Goal: Task Accomplishment & Management: Manage account settings

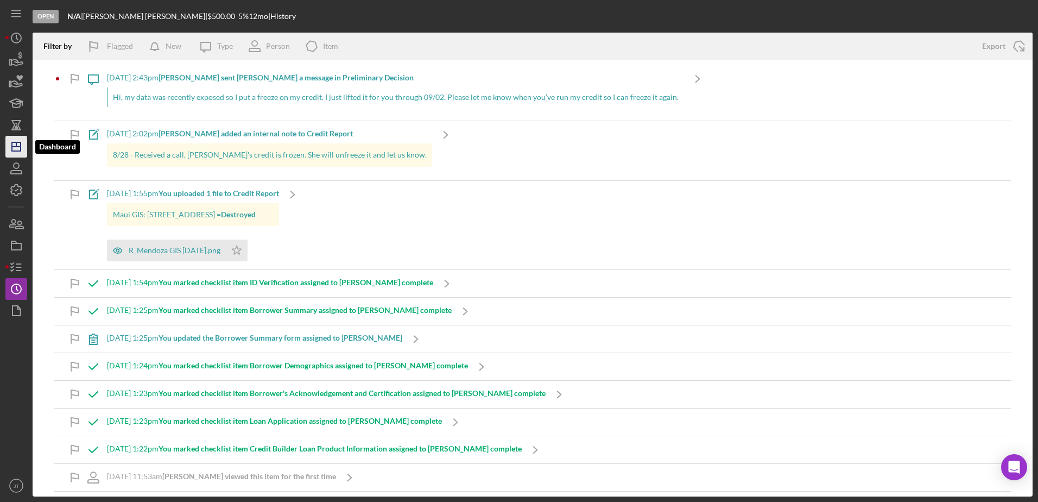
click at [16, 149] on icon "Icon/Dashboard" at bounding box center [16, 146] width 27 height 27
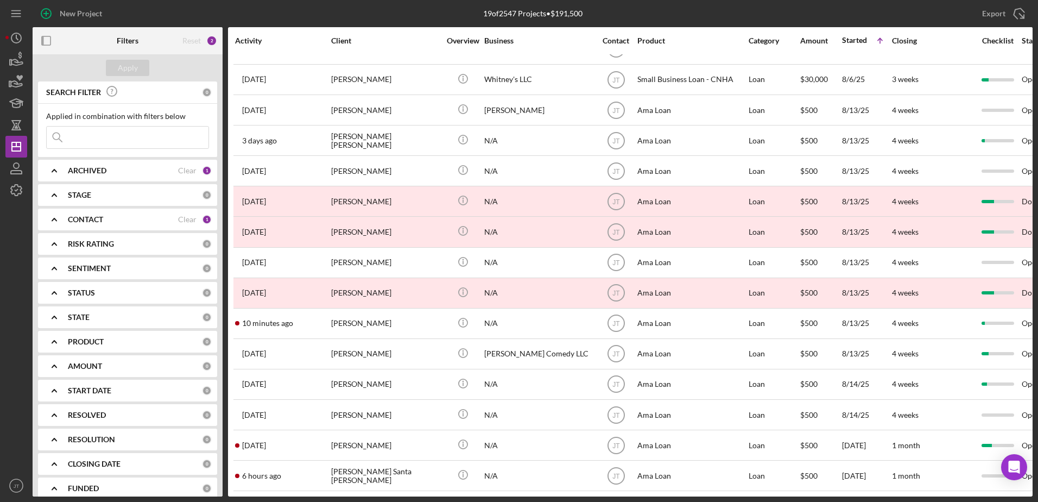
scroll to position [150, 0]
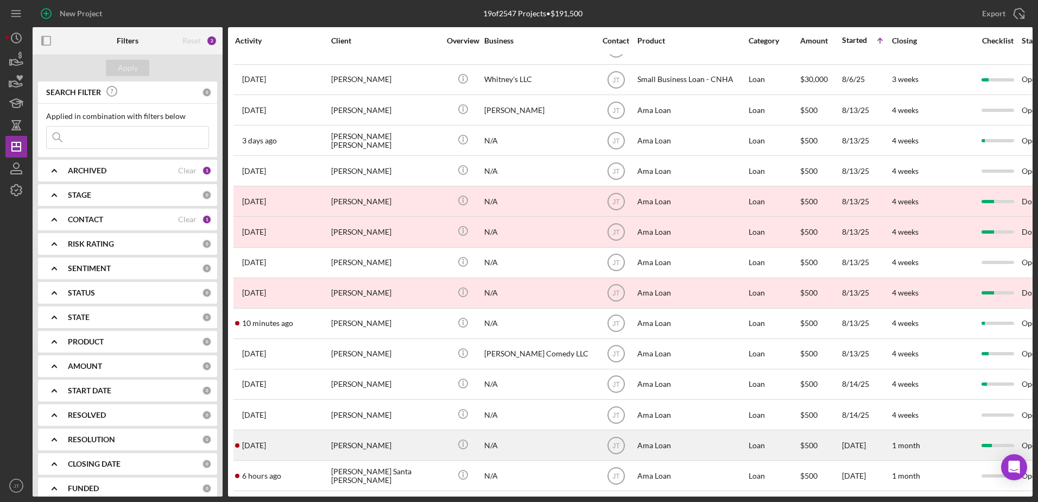
click at [342, 437] on div "[PERSON_NAME]" at bounding box center [385, 445] width 109 height 29
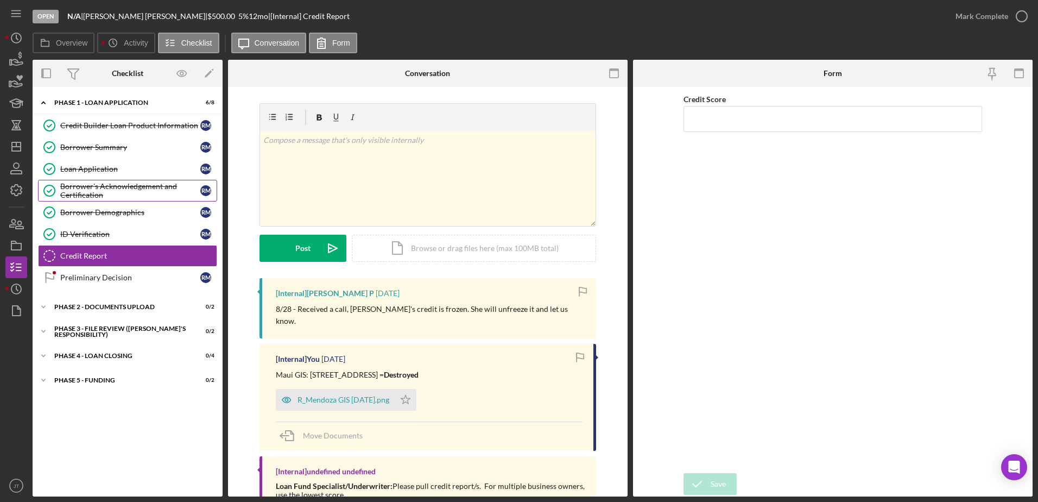
click at [140, 198] on div "Borrower's Acknowledgement and Certification" at bounding box center [130, 190] width 140 height 17
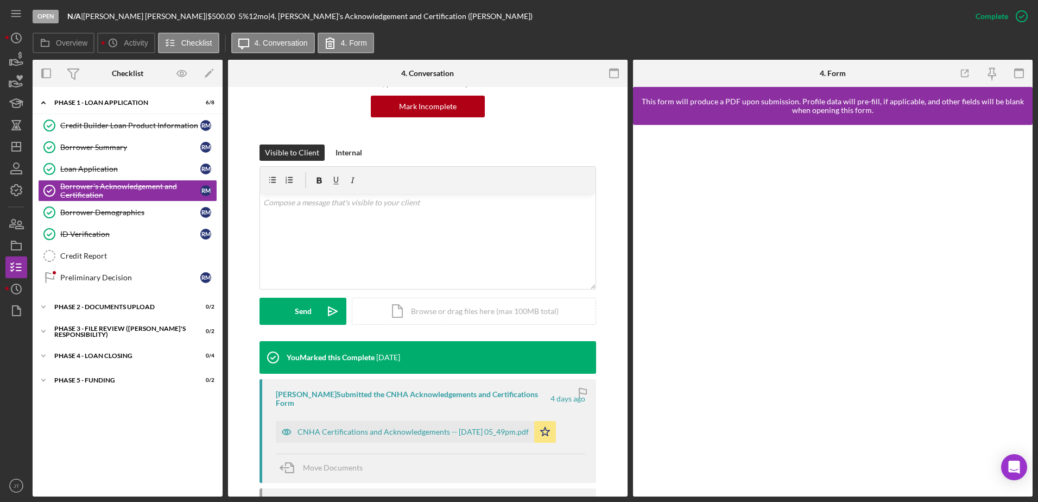
scroll to position [109, 0]
click at [432, 429] on div "CNHA Certifications and Acknowledgements -- [DATE] 05_49pm.pdf" at bounding box center [413, 431] width 231 height 9
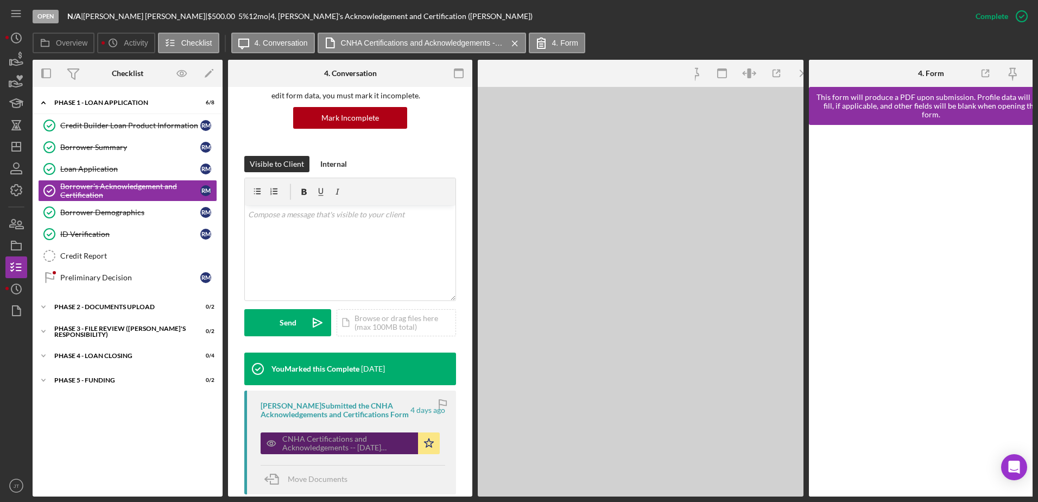
scroll to position [121, 0]
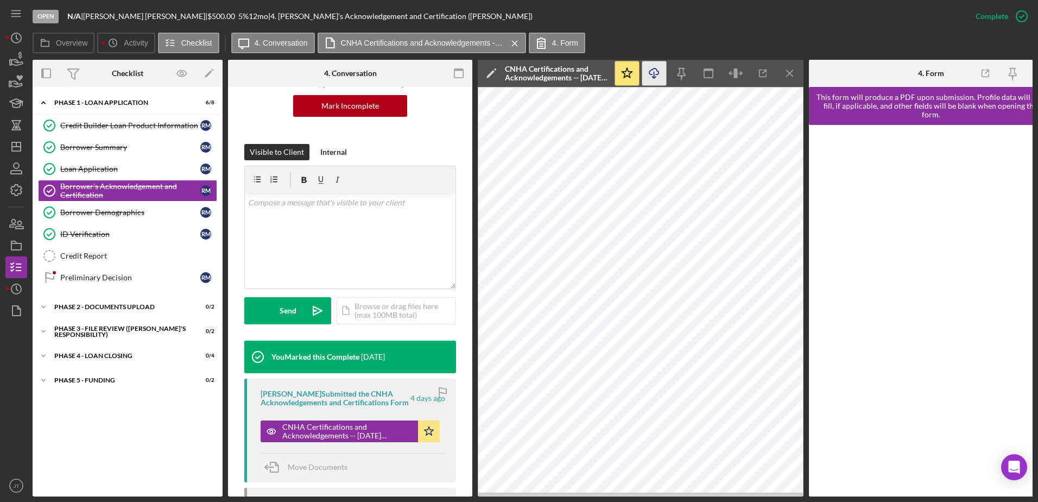
click at [657, 71] on icon "button" at bounding box center [653, 71] width 9 height 6
click at [117, 123] on div "Credit Builder Loan Product Information" at bounding box center [130, 125] width 140 height 9
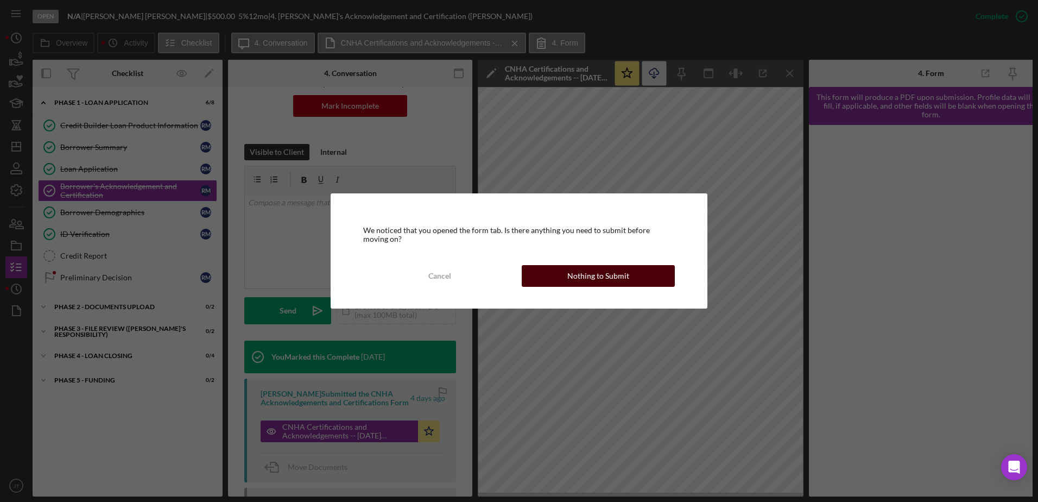
click at [538, 275] on button "Nothing to Submit" at bounding box center [598, 276] width 153 height 22
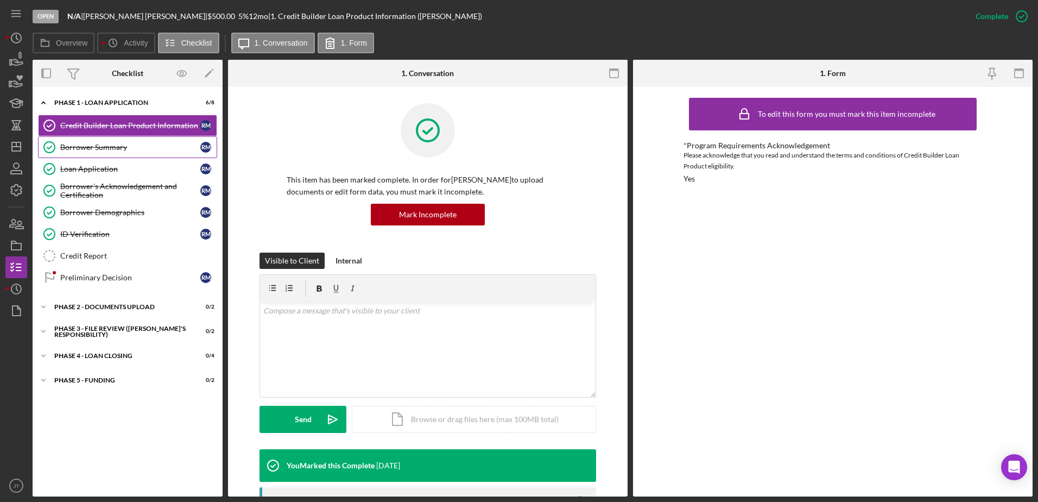
click at [141, 151] on div "Borrower Summary" at bounding box center [130, 147] width 140 height 9
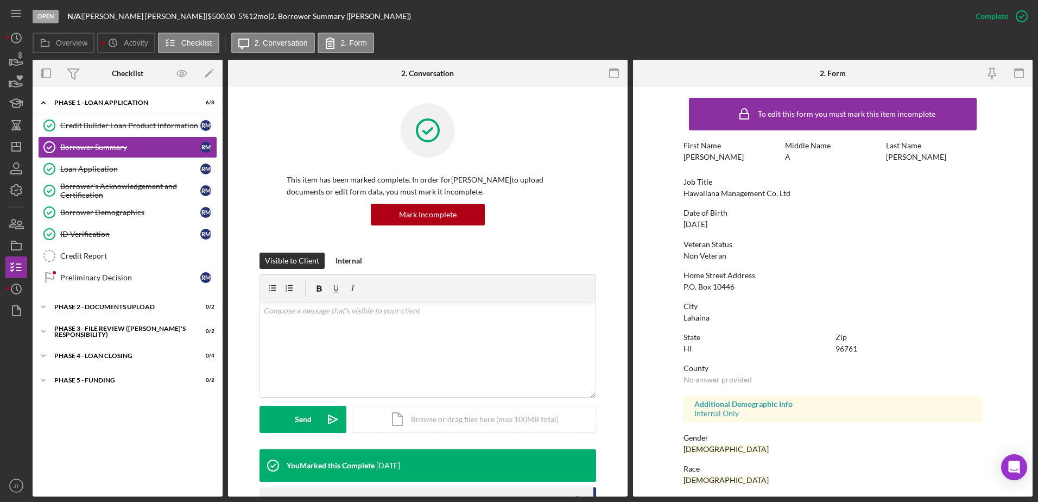
scroll to position [54, 0]
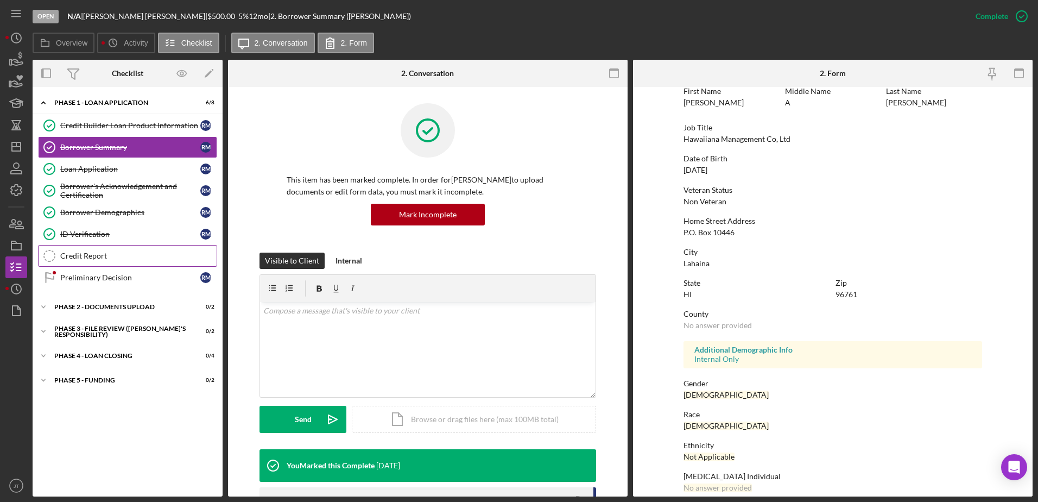
click at [97, 258] on div "Credit Report" at bounding box center [138, 255] width 156 height 9
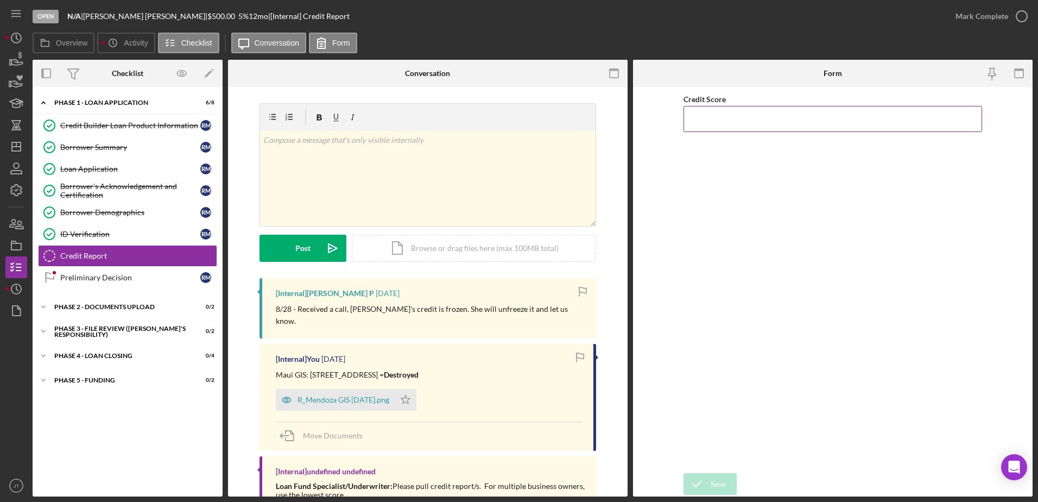
click at [699, 123] on input "Credit Score" at bounding box center [833, 119] width 299 height 26
type input "640"
click at [309, 149] on div "v Color teal Color pink Remove color Add row above Add row below Add column bef…" at bounding box center [428, 178] width 336 height 95
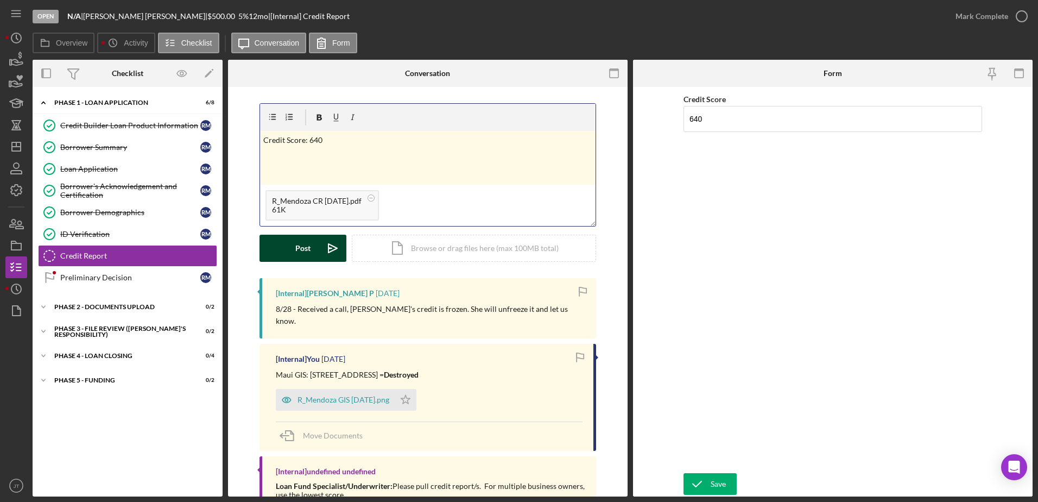
click at [315, 249] on button "Post Icon/icon-invite-send" at bounding box center [303, 248] width 87 height 27
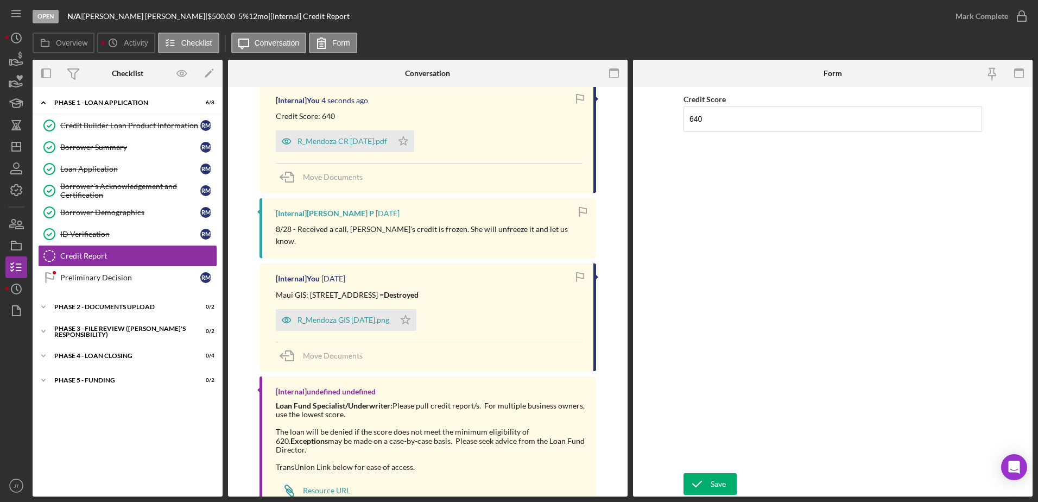
scroll to position [209, 0]
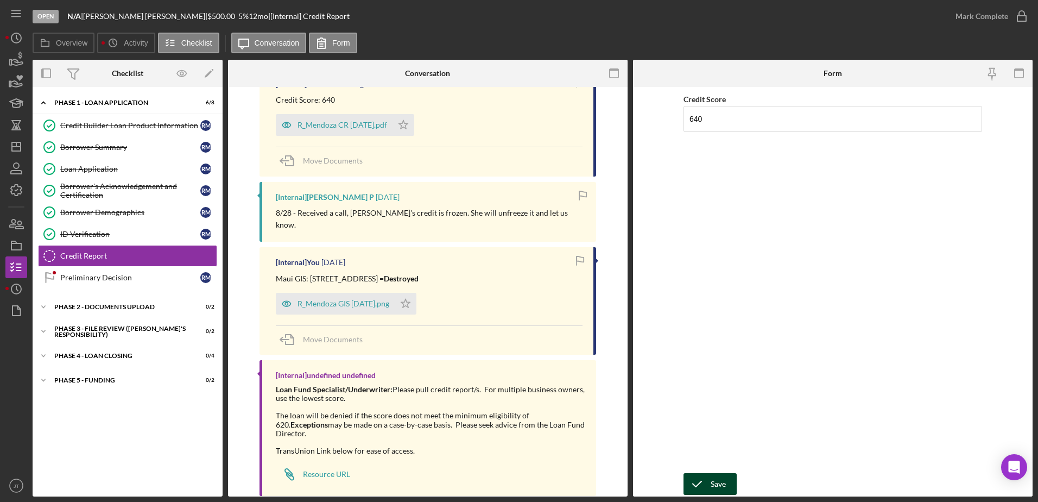
click at [715, 475] on div "Save" at bounding box center [718, 484] width 15 height 22
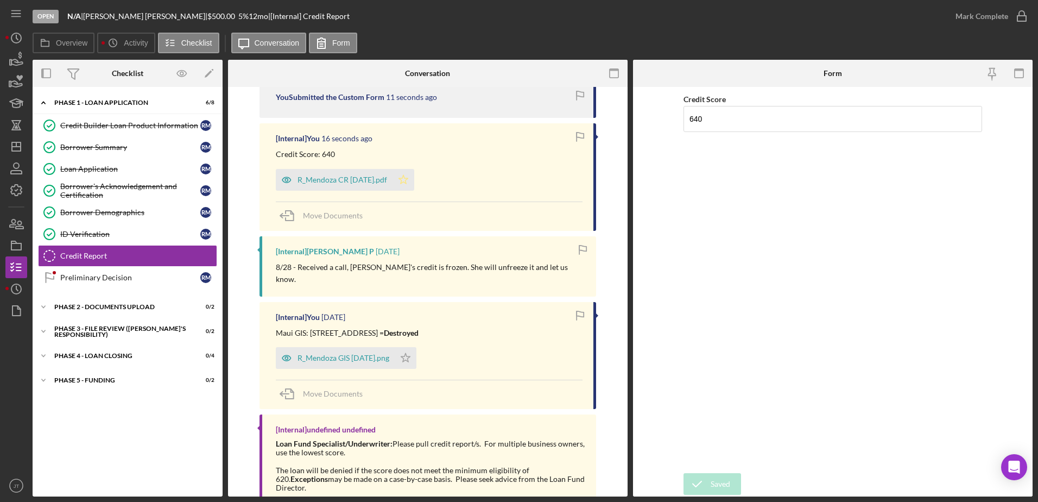
click at [404, 181] on polygon "button" at bounding box center [403, 179] width 9 height 9
click at [1020, 19] on icon "button" at bounding box center [1021, 16] width 27 height 27
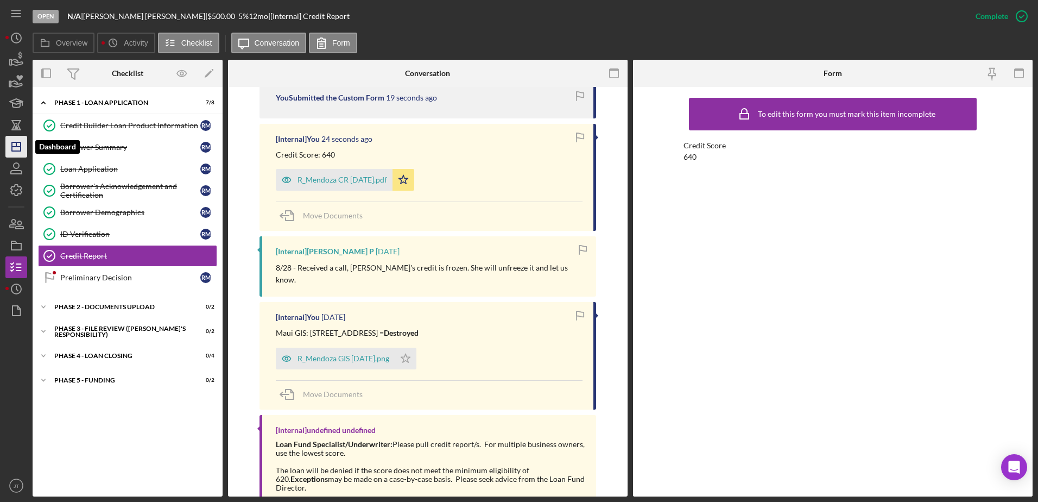
click at [22, 146] on icon "Icon/Dashboard" at bounding box center [16, 146] width 27 height 27
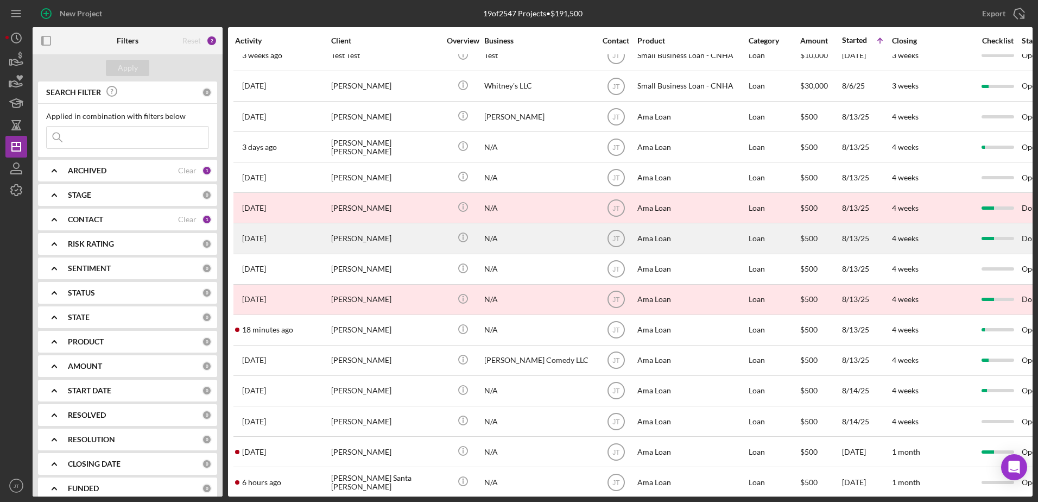
scroll to position [150, 0]
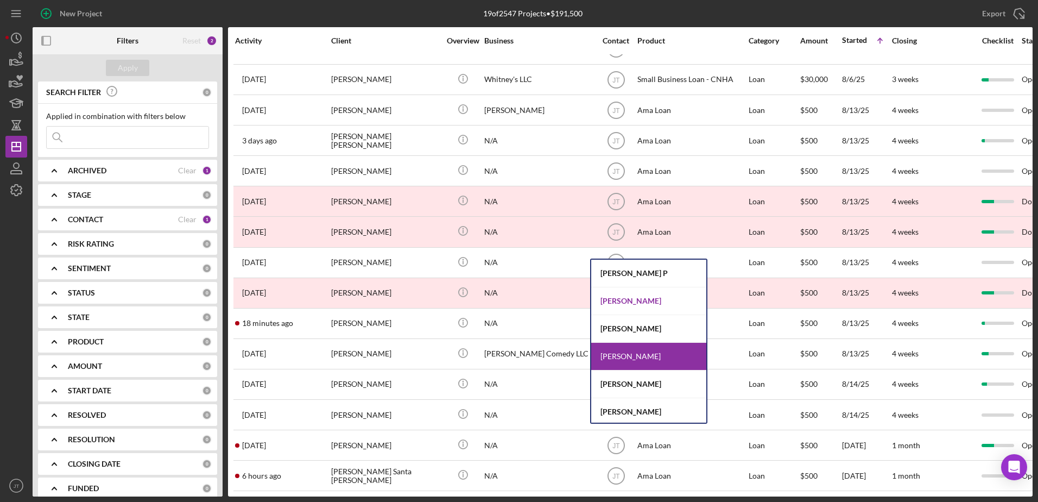
click at [646, 298] on div "[PERSON_NAME]" at bounding box center [648, 301] width 115 height 28
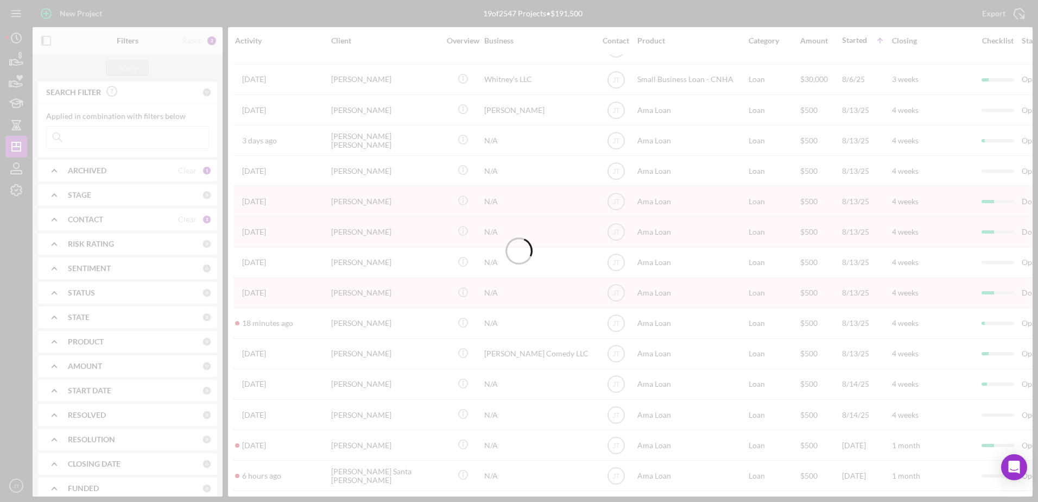
scroll to position [120, 0]
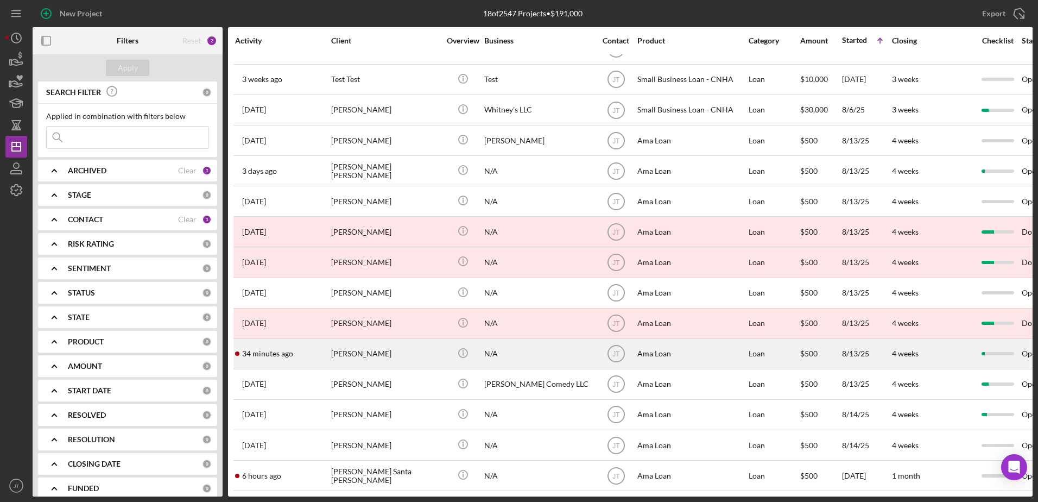
click at [378, 349] on div "[PERSON_NAME]" at bounding box center [385, 353] width 109 height 29
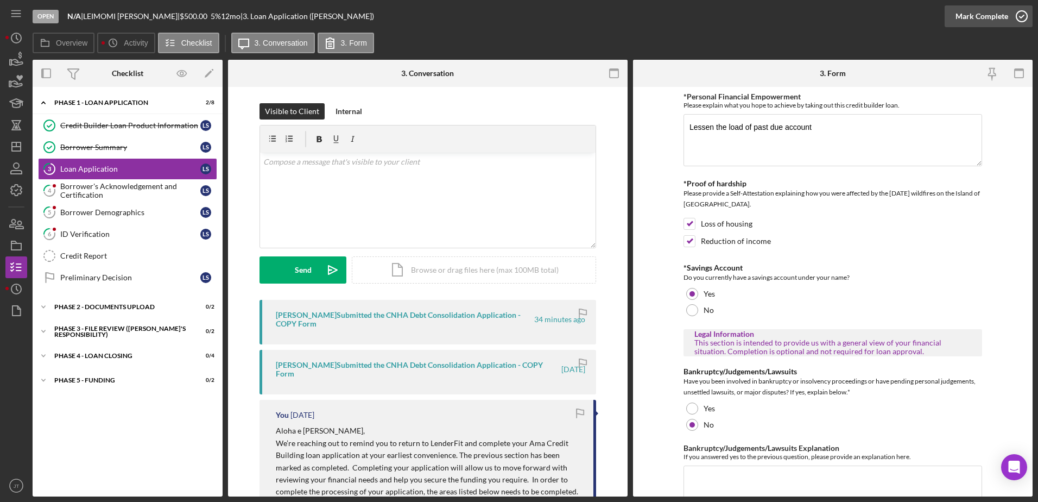
click at [1020, 17] on polyline "button" at bounding box center [1022, 16] width 4 height 3
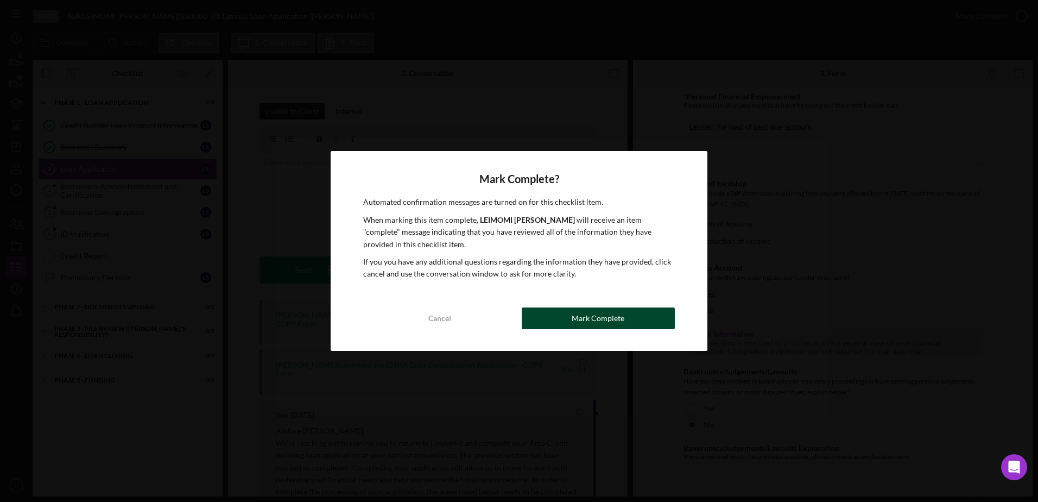
click at [636, 325] on button "Mark Complete" at bounding box center [598, 318] width 153 height 22
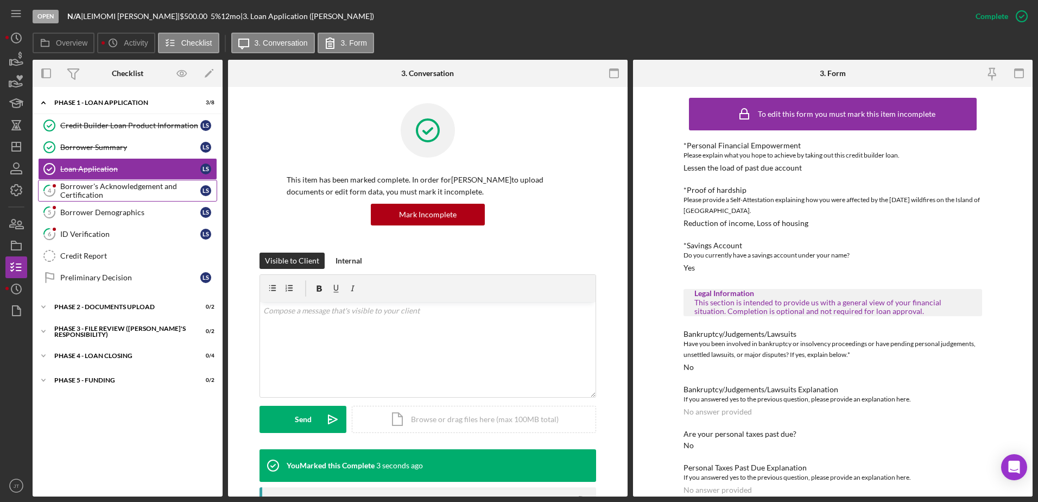
click at [123, 197] on div "Borrower's Acknowledgement and Certification" at bounding box center [130, 190] width 140 height 17
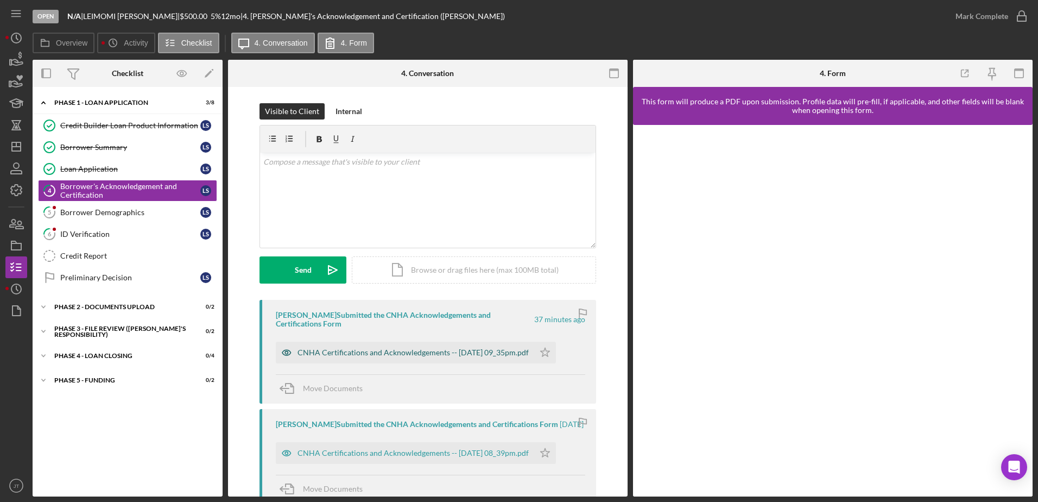
click at [498, 355] on div "CNHA Certifications and Acknowledgements -- [DATE] 09_35pm.pdf" at bounding box center [413, 352] width 231 height 9
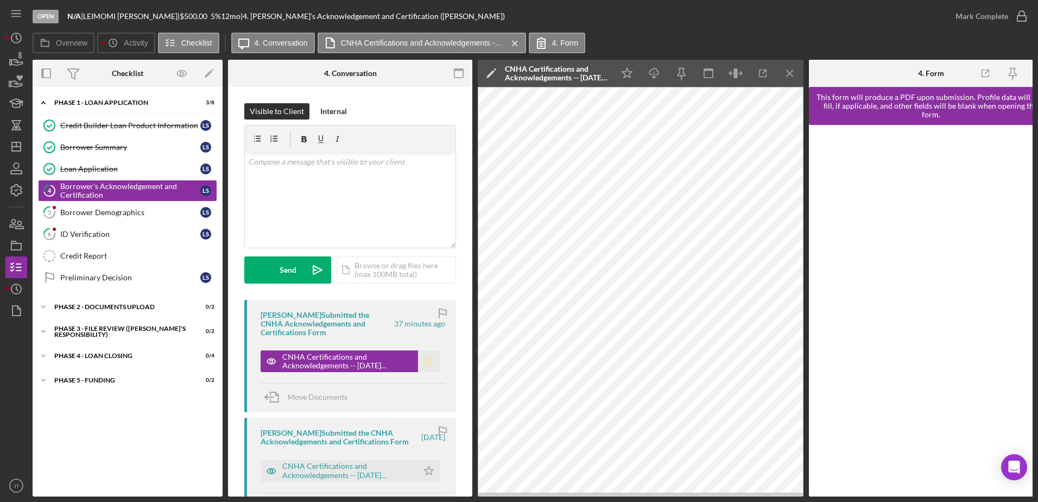
click at [428, 363] on polygon "button" at bounding box center [429, 360] width 9 height 9
click at [653, 80] on icon "Icon/Download" at bounding box center [654, 73] width 24 height 24
click at [795, 75] on icon "Icon/Menu Close" at bounding box center [790, 73] width 24 height 24
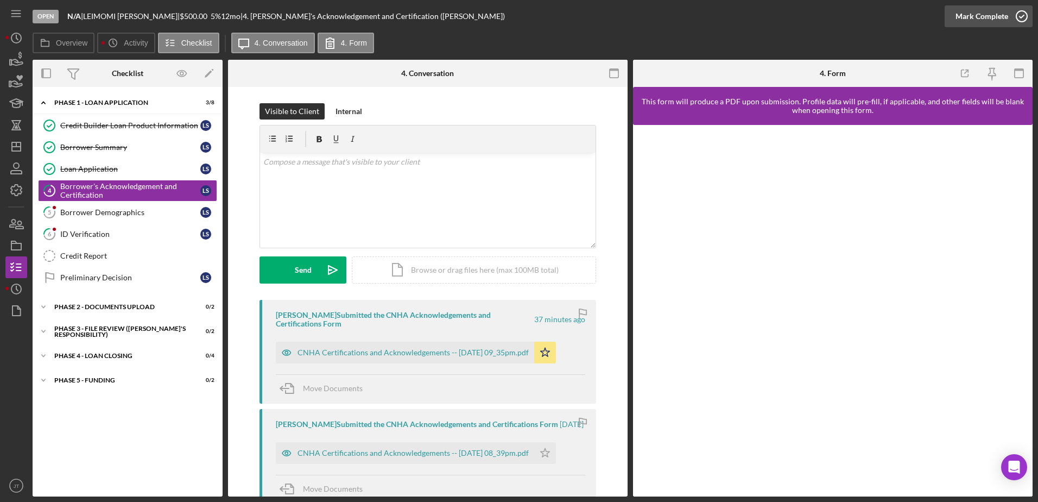
click at [1021, 18] on icon "button" at bounding box center [1021, 16] width 27 height 27
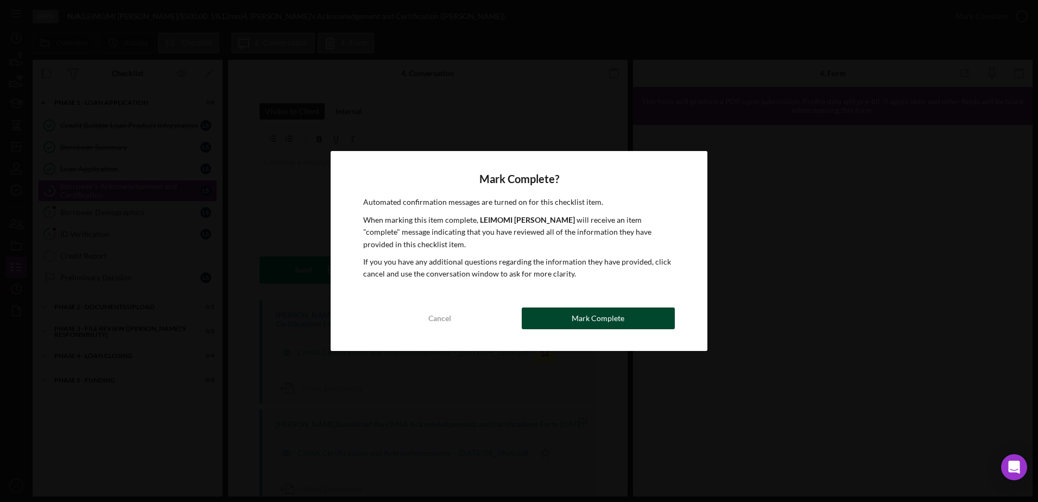
click at [577, 318] on div "Mark Complete" at bounding box center [598, 318] width 53 height 22
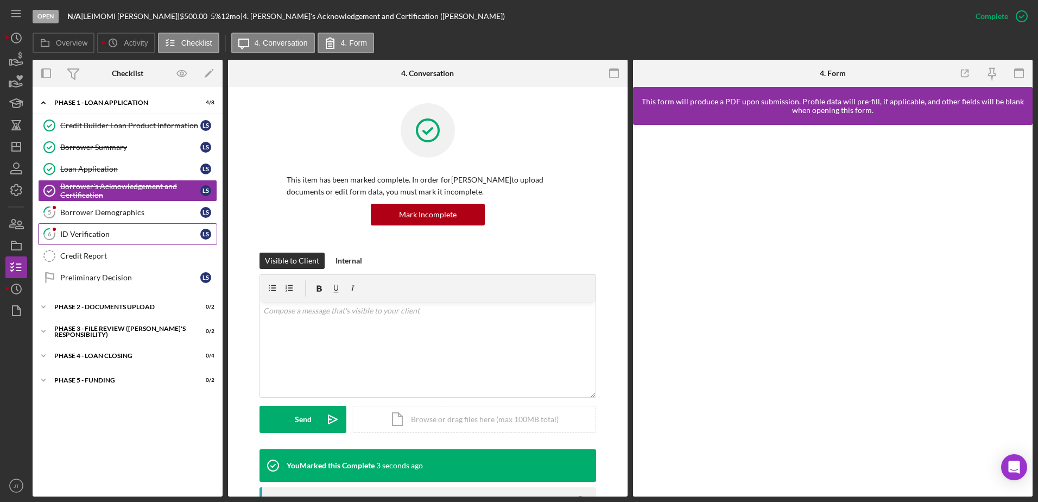
click at [124, 236] on div "ID Verification" at bounding box center [130, 234] width 140 height 9
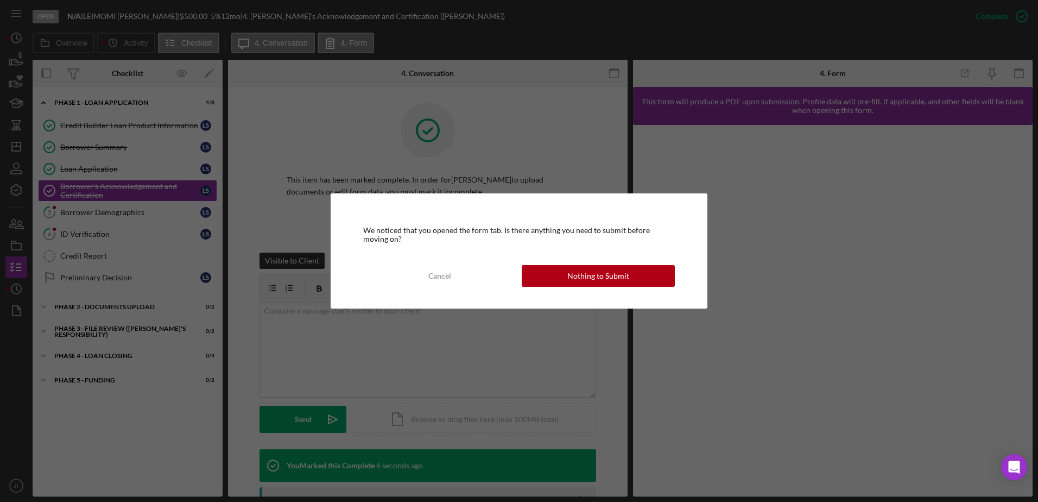
click at [138, 218] on div "We noticed that you opened the form tab. Is there anything you need to submit b…" at bounding box center [519, 251] width 1038 height 502
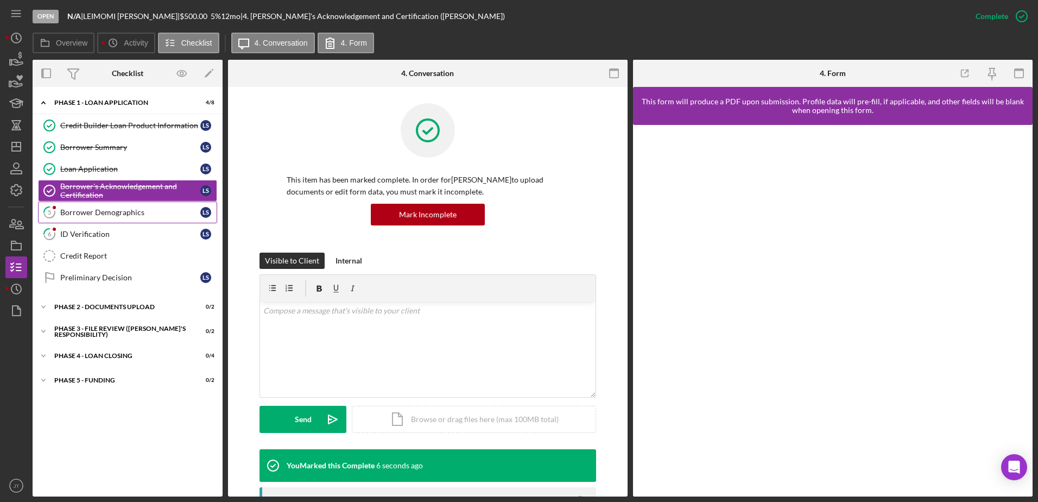
click at [136, 212] on div "Borrower Demographics" at bounding box center [130, 212] width 140 height 9
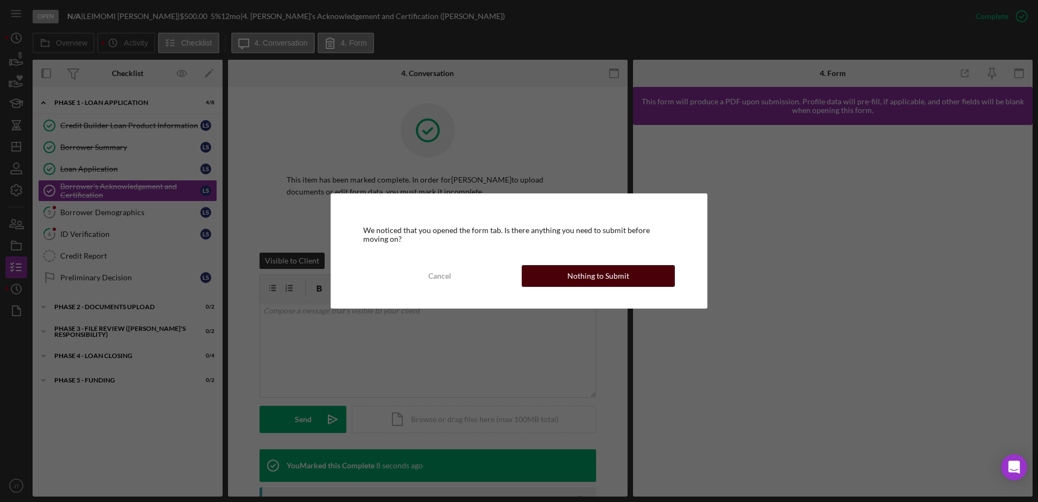
click at [603, 280] on div "Nothing to Submit" at bounding box center [598, 276] width 62 height 22
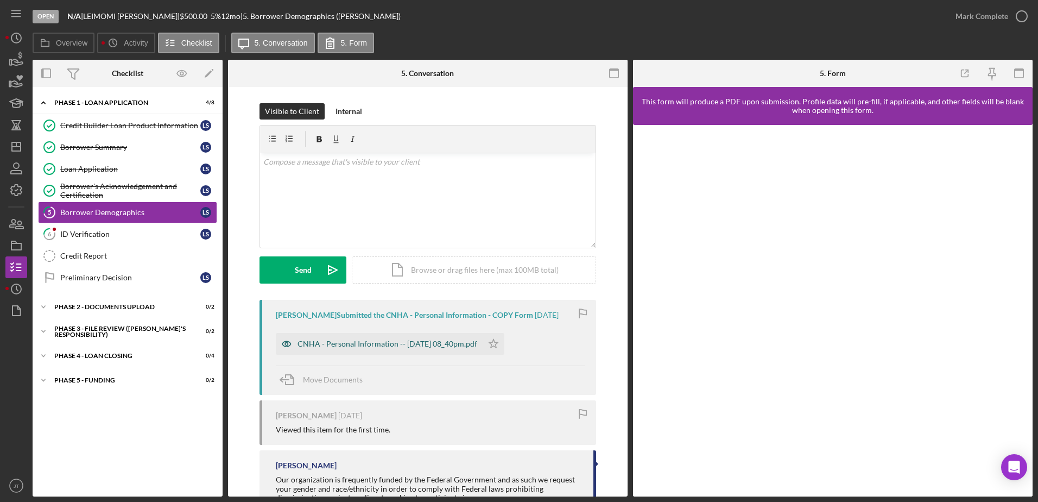
click at [458, 345] on div "CNHA - Personal Information -- [DATE] 08_40pm.pdf" at bounding box center [388, 343] width 180 height 9
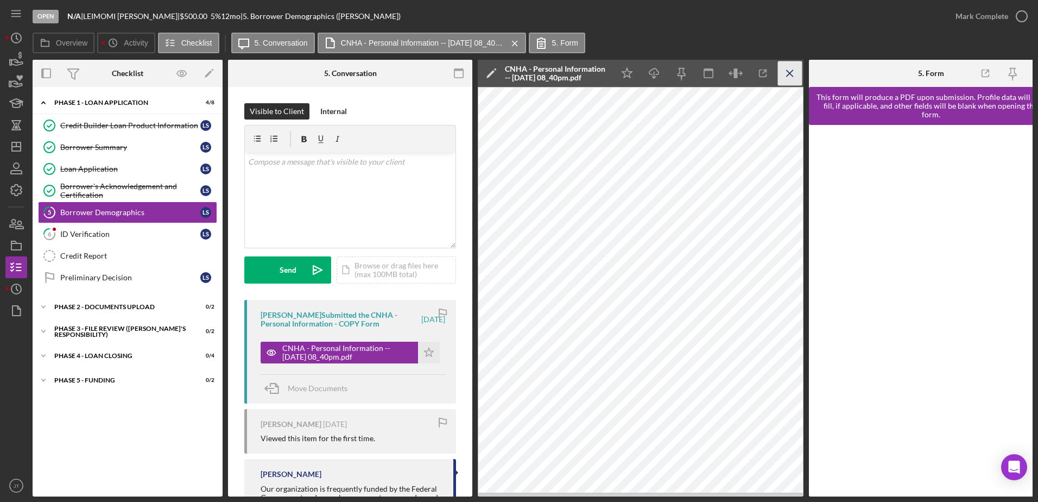
click at [789, 75] on icon "Icon/Menu Close" at bounding box center [790, 73] width 24 height 24
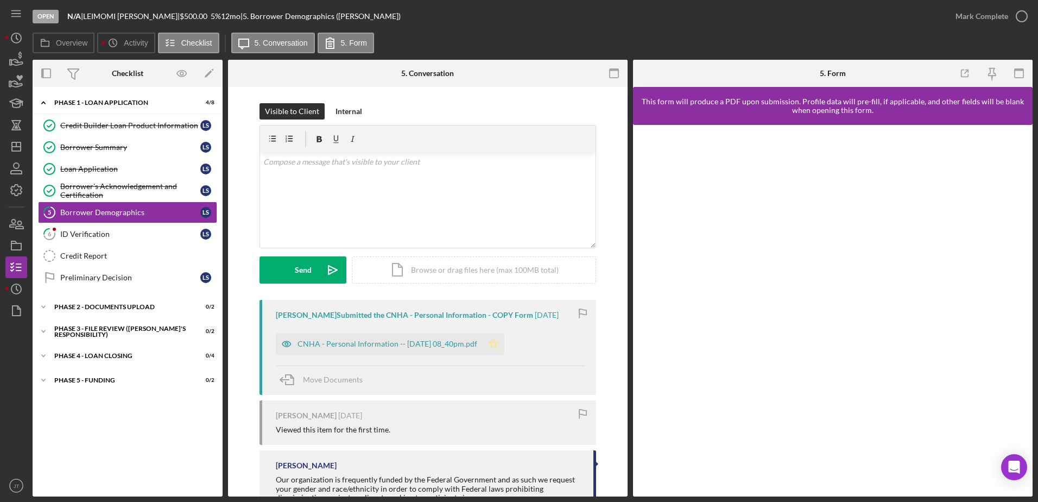
click at [498, 344] on polygon "button" at bounding box center [493, 343] width 9 height 9
click at [1025, 18] on icon "button" at bounding box center [1021, 16] width 27 height 27
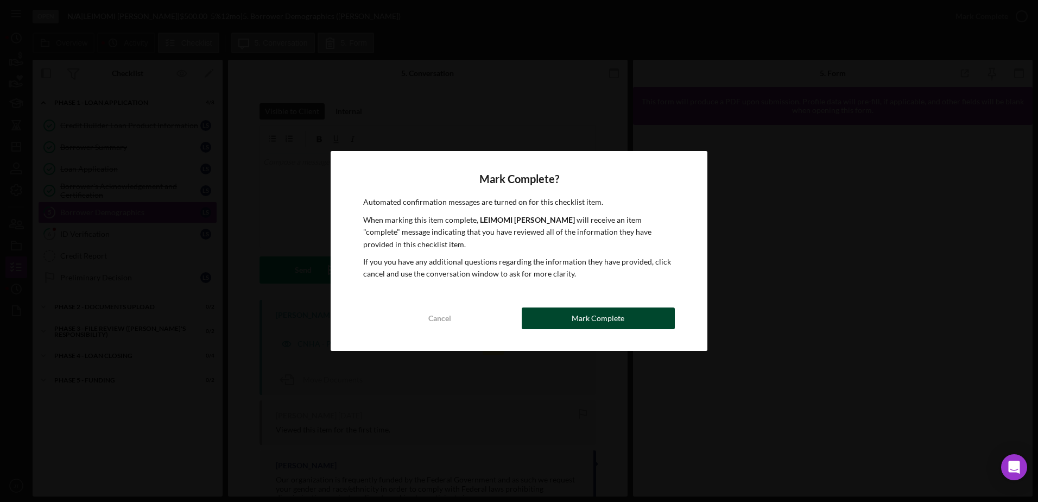
click at [624, 316] on button "Mark Complete" at bounding box center [598, 318] width 153 height 22
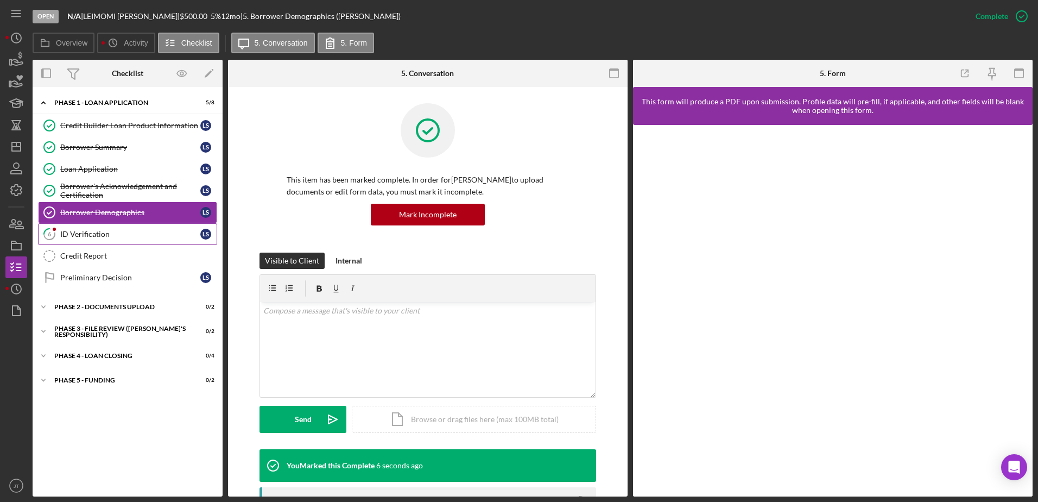
click at [144, 240] on link "6 ID Verification L S" at bounding box center [127, 234] width 179 height 22
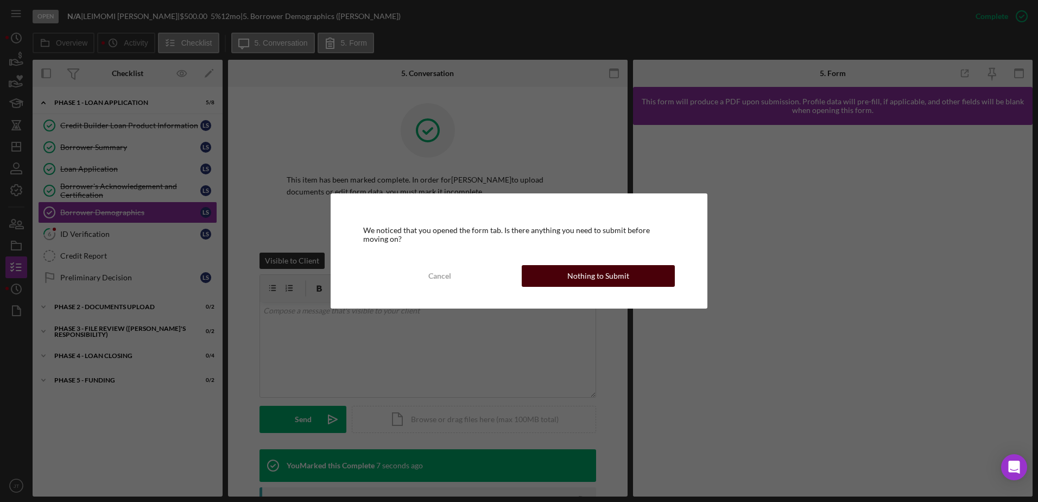
click at [580, 278] on div "Nothing to Submit" at bounding box center [598, 276] width 62 height 22
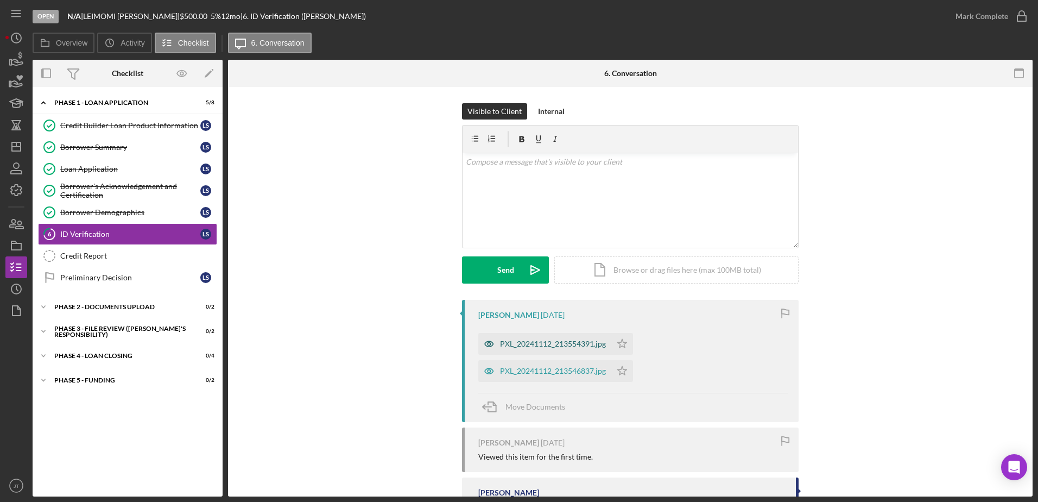
click at [540, 347] on div "PXL_20241112_213554391.jpg" at bounding box center [553, 343] width 106 height 9
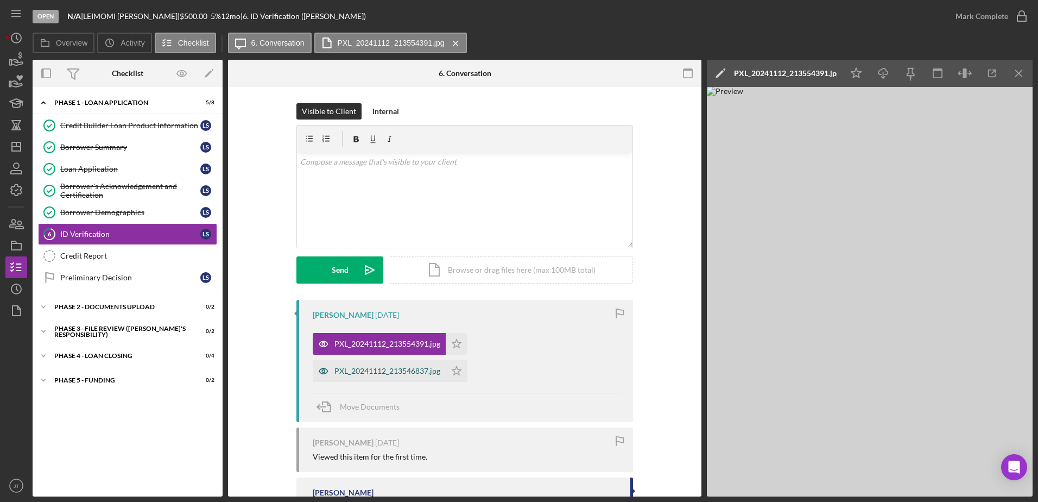
click at [384, 375] on div "PXL_20241112_213546837.jpg" at bounding box center [387, 370] width 106 height 9
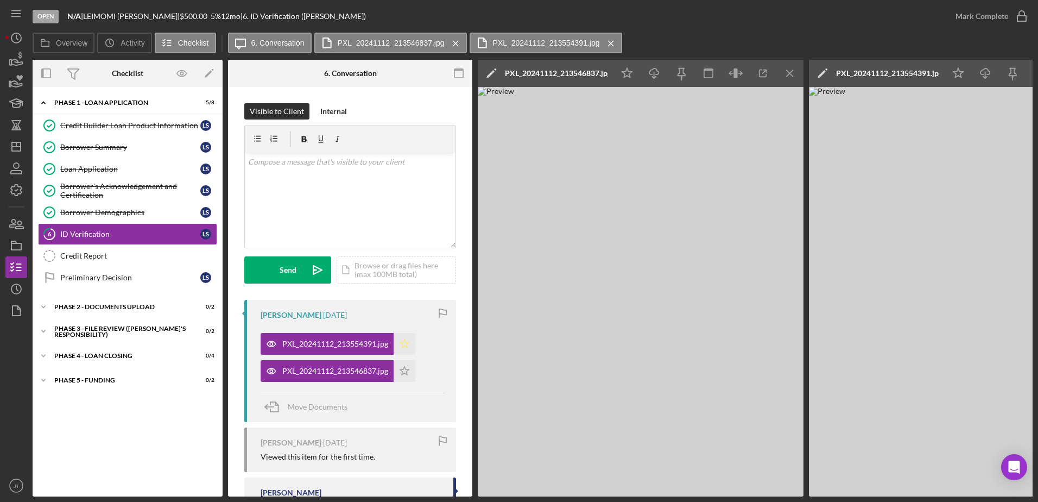
click at [400, 342] on icon "Icon/Star" at bounding box center [405, 344] width 22 height 22
click at [407, 344] on polygon "button" at bounding box center [404, 343] width 9 height 9
click at [404, 371] on icon "Icon/Star" at bounding box center [405, 371] width 22 height 22
click at [658, 73] on icon "Icon/Download" at bounding box center [654, 73] width 24 height 24
click at [717, 23] on div "Open N/A | [PERSON_NAME] | $500.00 5 % 12 mo | 6. ID Verification ([PERSON_NAME…" at bounding box center [489, 16] width 912 height 33
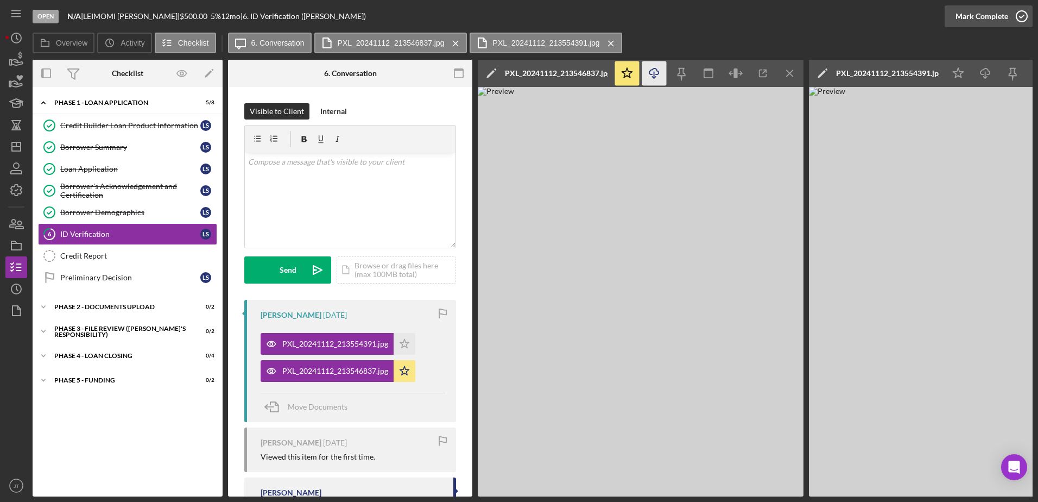
click at [1026, 13] on icon "button" at bounding box center [1021, 16] width 27 height 27
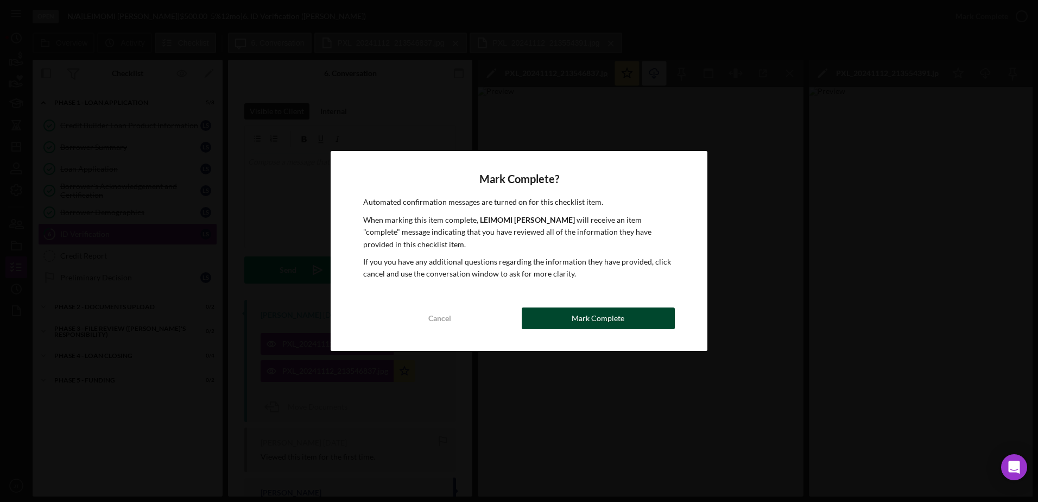
click at [625, 314] on button "Mark Complete" at bounding box center [598, 318] width 153 height 22
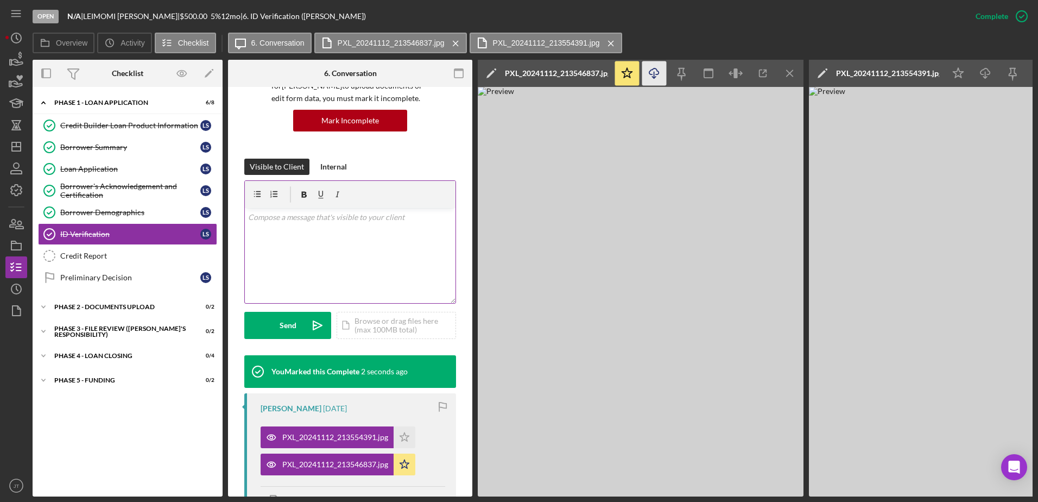
scroll to position [109, 0]
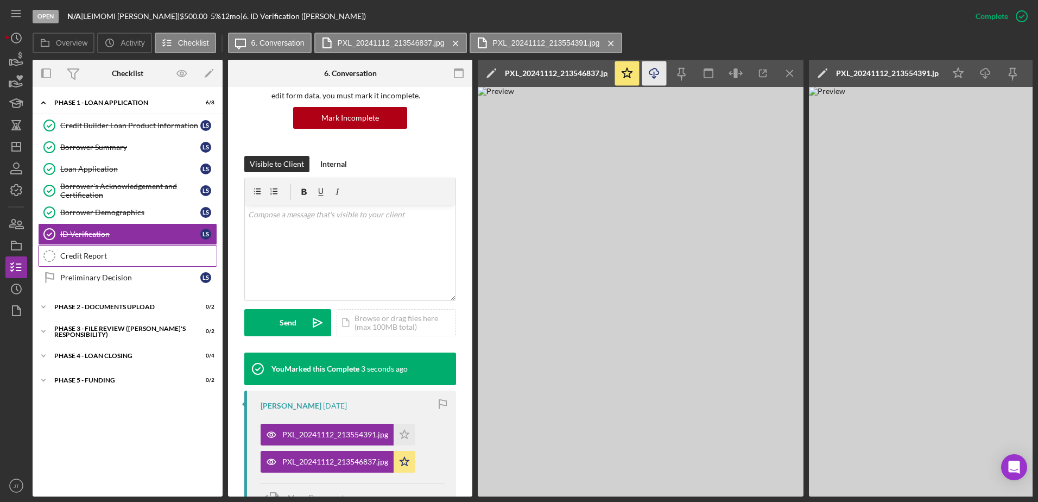
click at [135, 257] on div "Credit Report" at bounding box center [138, 255] width 156 height 9
